Goal: Task Accomplishment & Management: Manage account settings

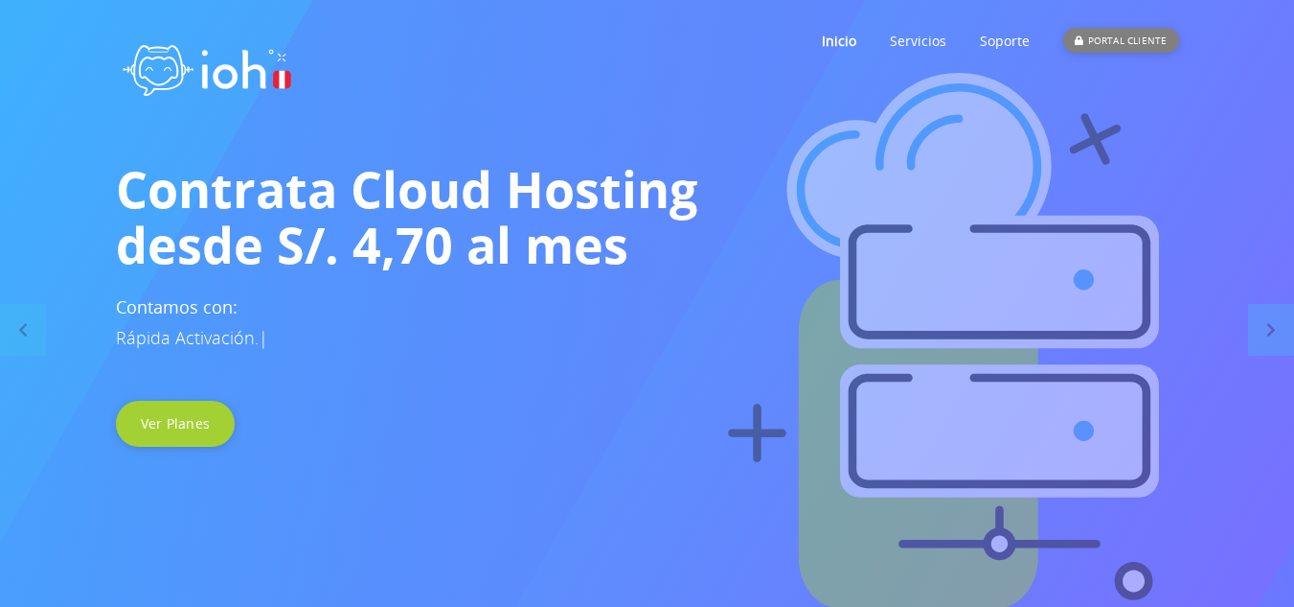
click at [1132, 42] on div "PORTAL CLIENTE" at bounding box center [1121, 40] width 115 height 25
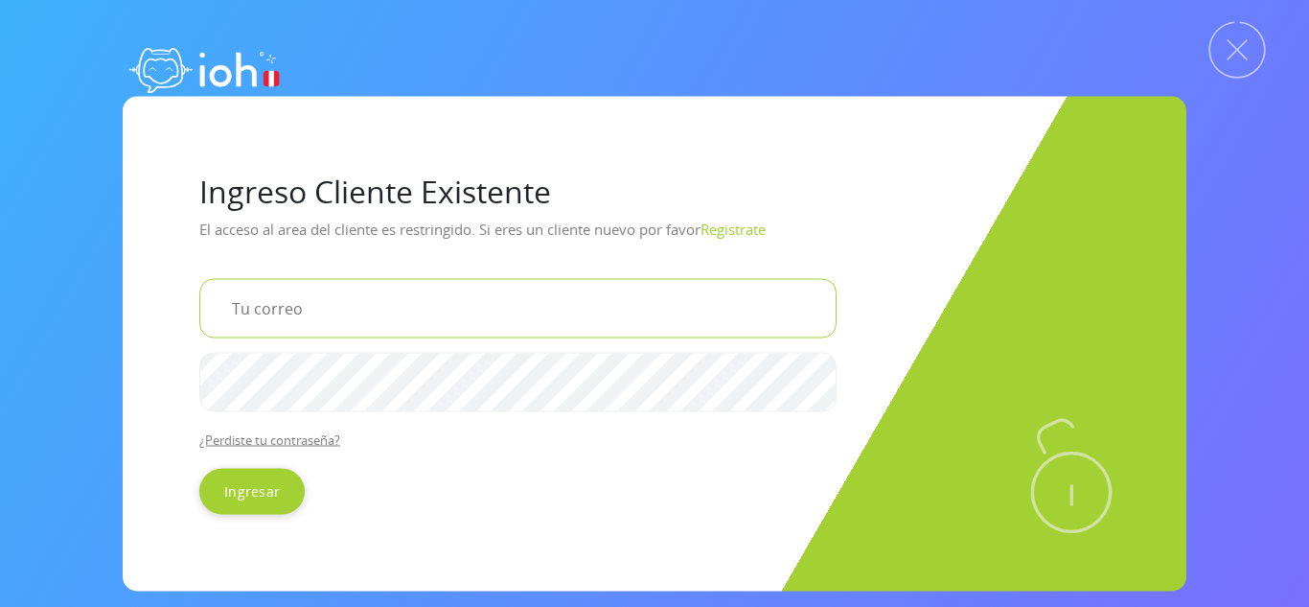
click at [340, 290] on input "email" at bounding box center [517, 307] width 637 height 59
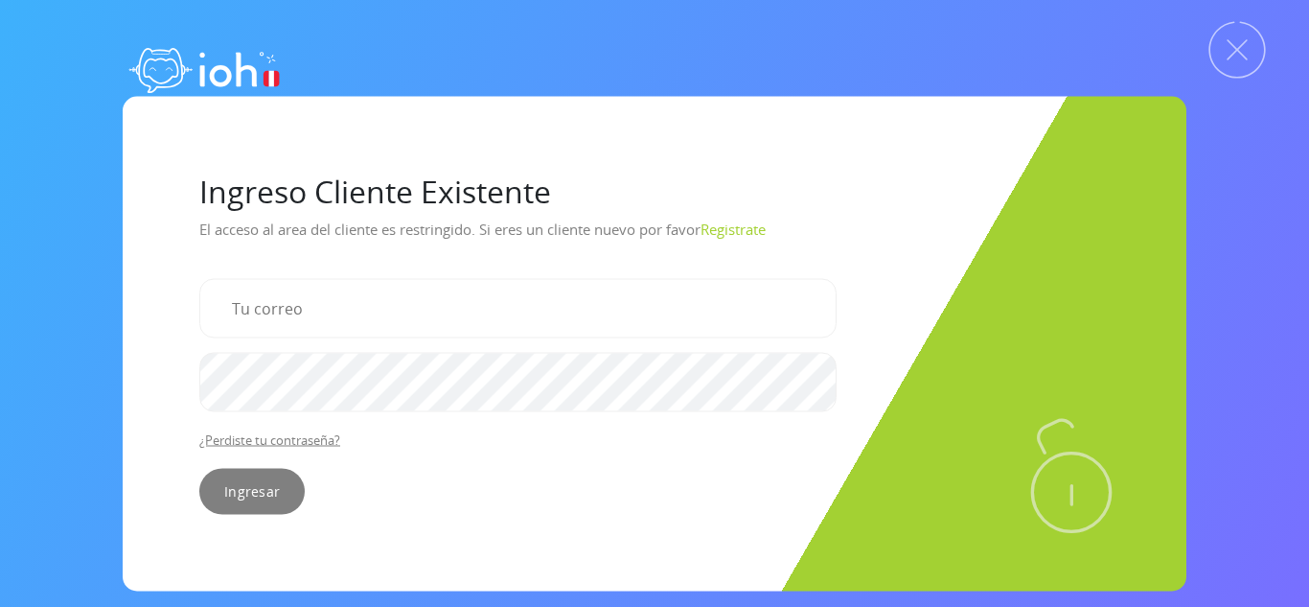
click at [255, 493] on input "Ingresar" at bounding box center [251, 491] width 105 height 46
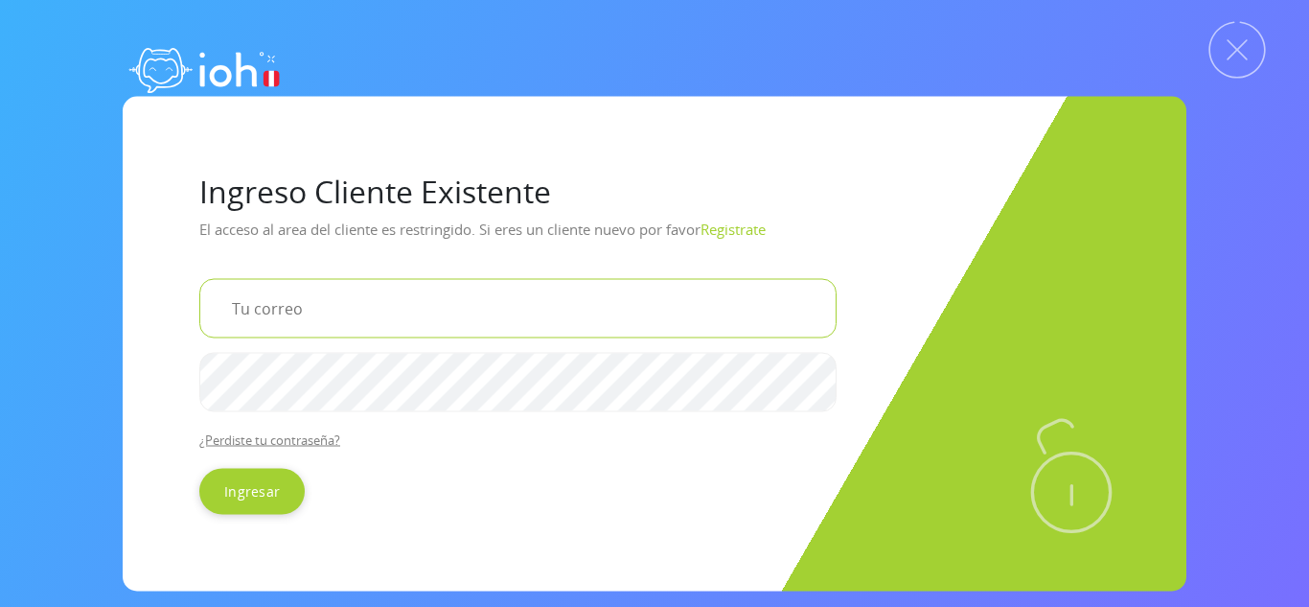
click at [338, 362] on form "¿Perdiste tu contraseña? Ingresar" at bounding box center [517, 396] width 637 height 236
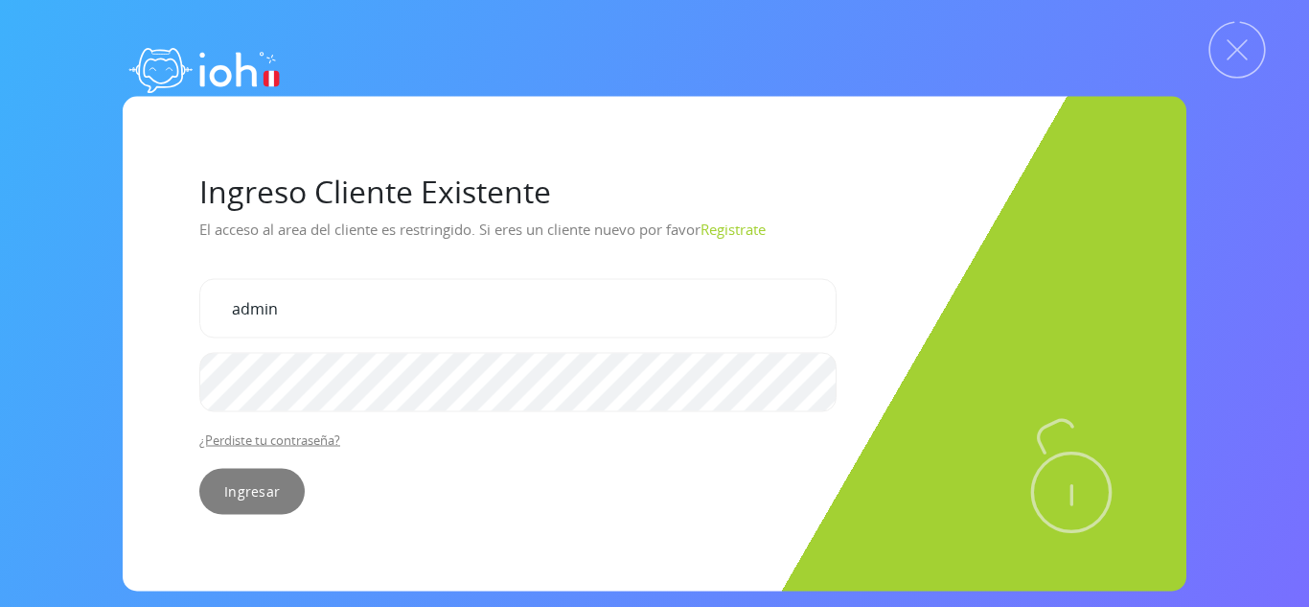
click at [270, 489] on input "Ingresar" at bounding box center [251, 491] width 105 height 46
click at [240, 475] on input "Ingresar" at bounding box center [251, 491] width 105 height 46
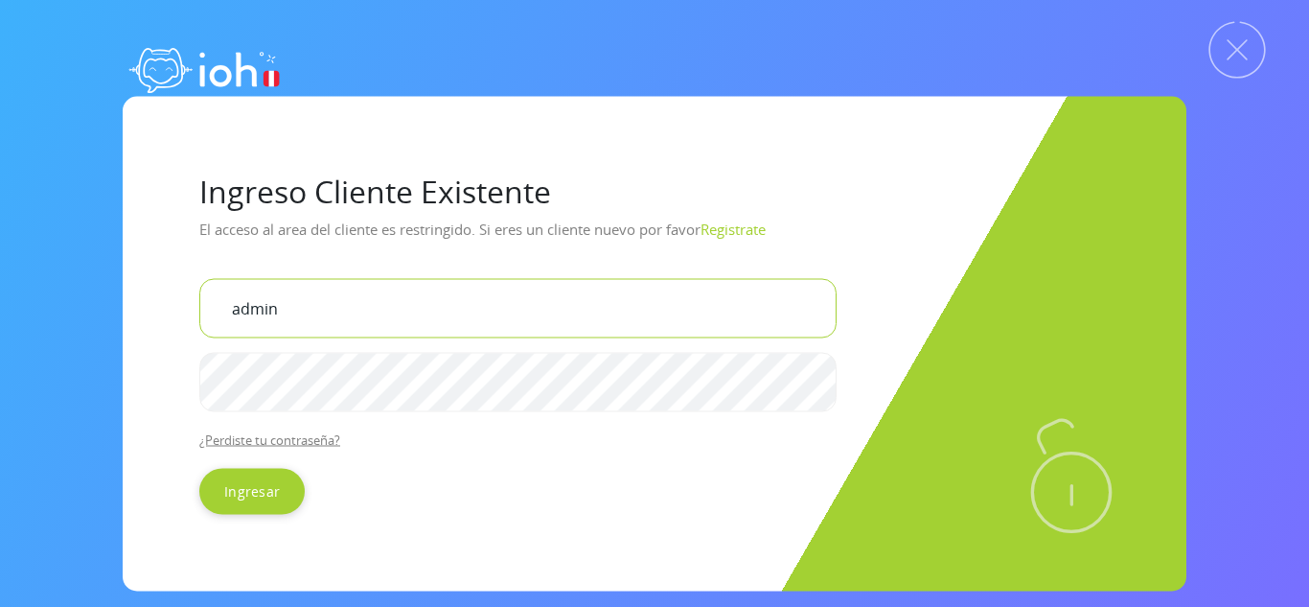
click at [382, 337] on input "admin" at bounding box center [517, 307] width 637 height 59
type input "fvilela2487@gmail.com"
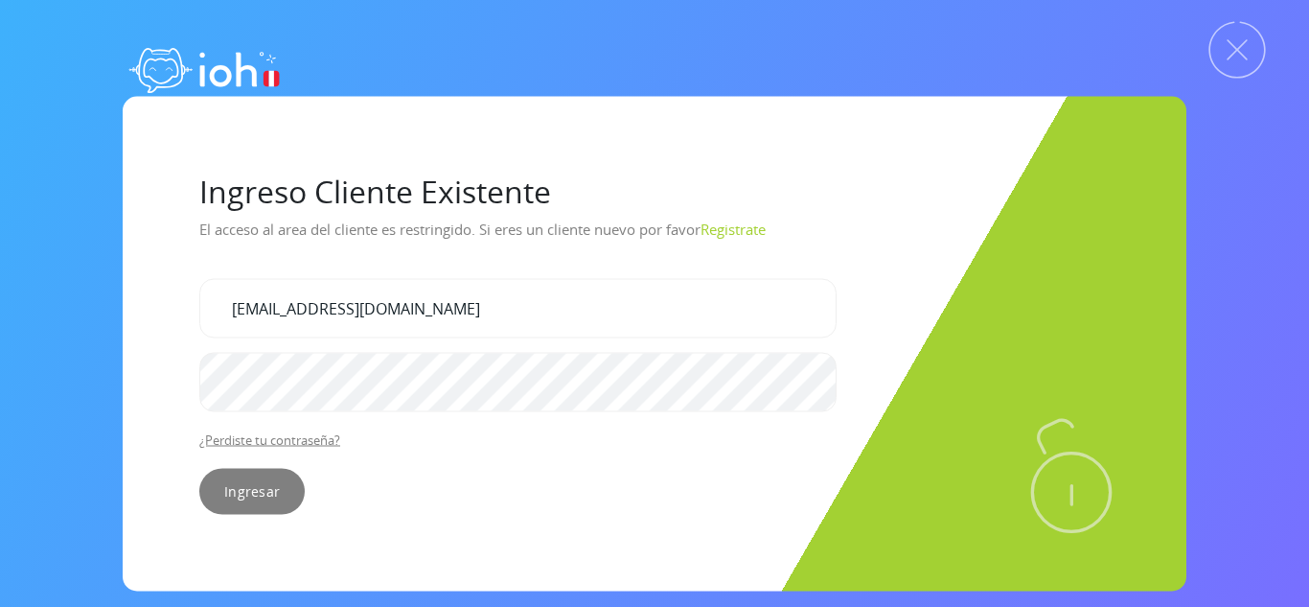
click at [256, 489] on input "Ingresar" at bounding box center [251, 491] width 105 height 46
